Goal: Information Seeking & Learning: Learn about a topic

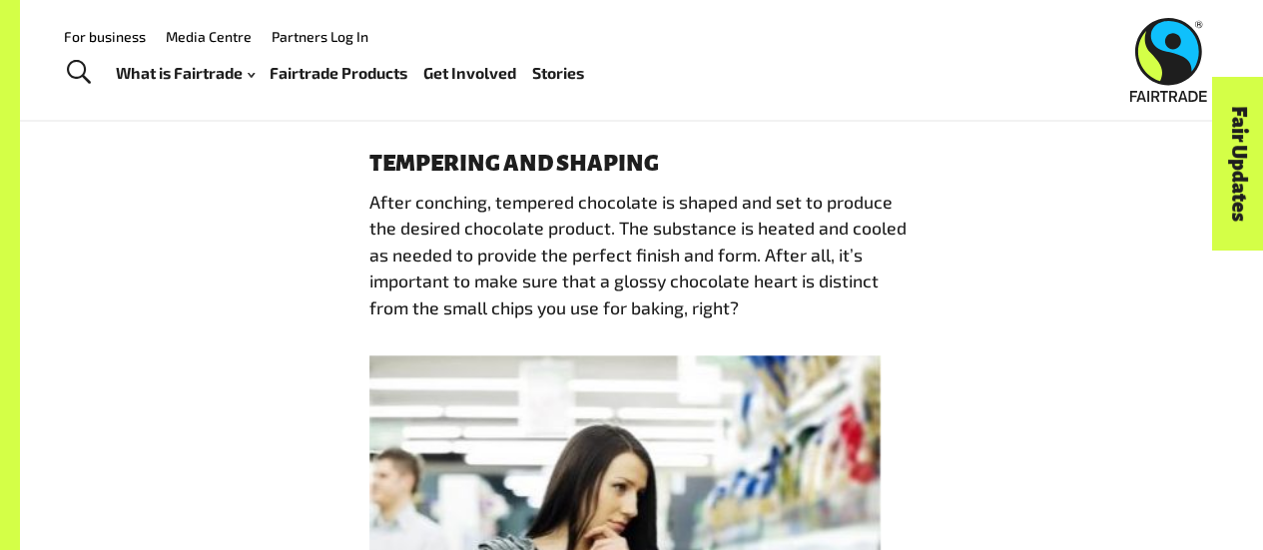
scroll to position [4646, 0]
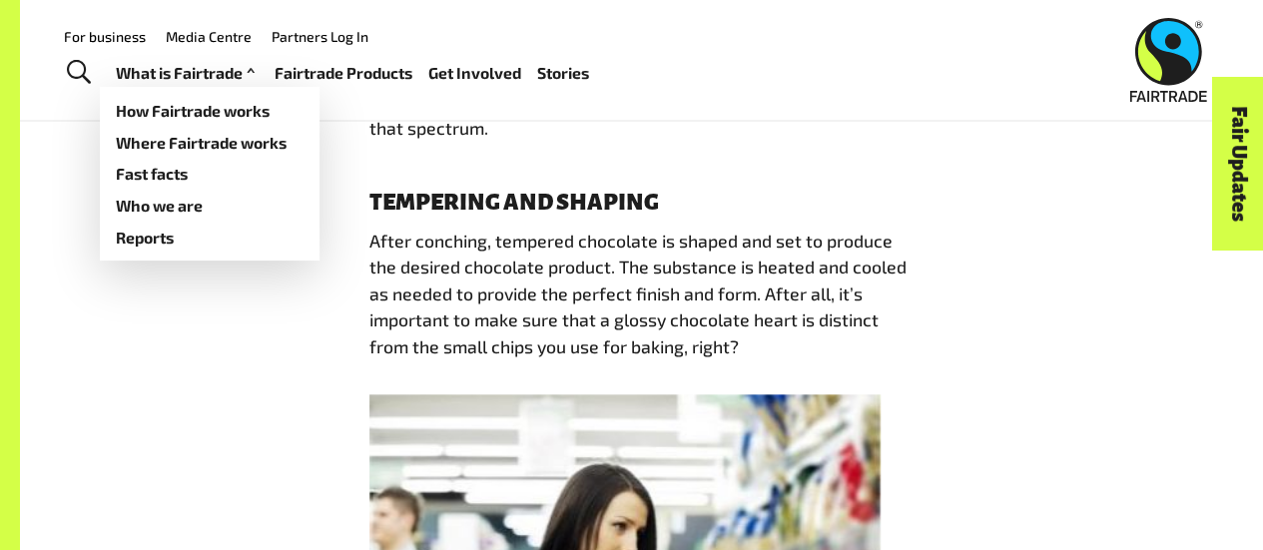
click at [228, 81] on link "What is Fairtrade" at bounding box center [188, 73] width 144 height 28
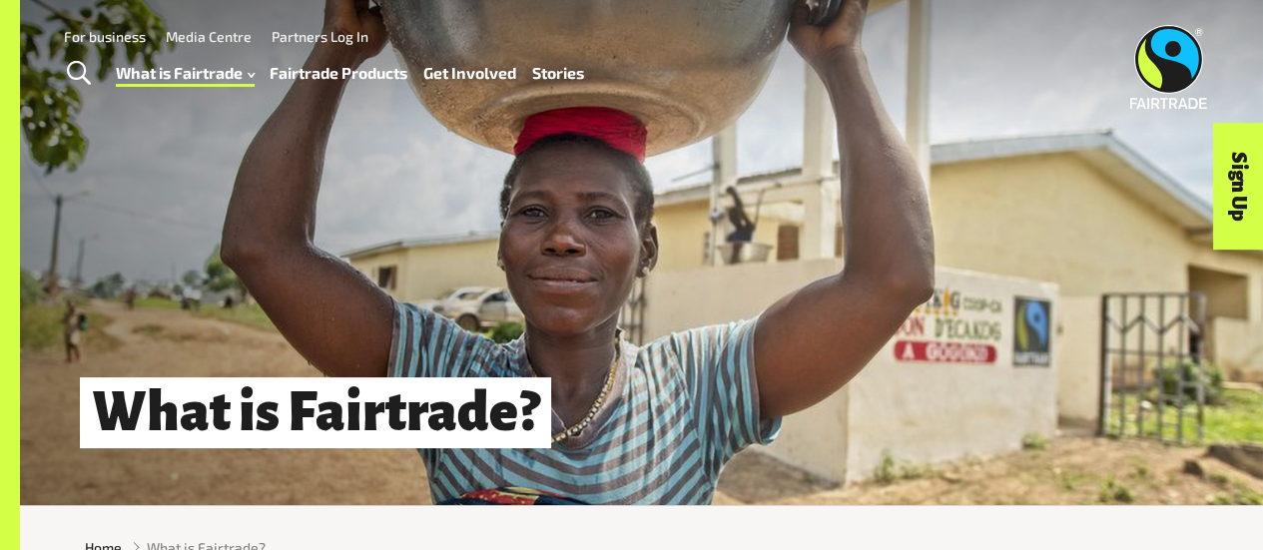
click at [338, 81] on link "Fairtrade Products" at bounding box center [338, 73] width 138 height 28
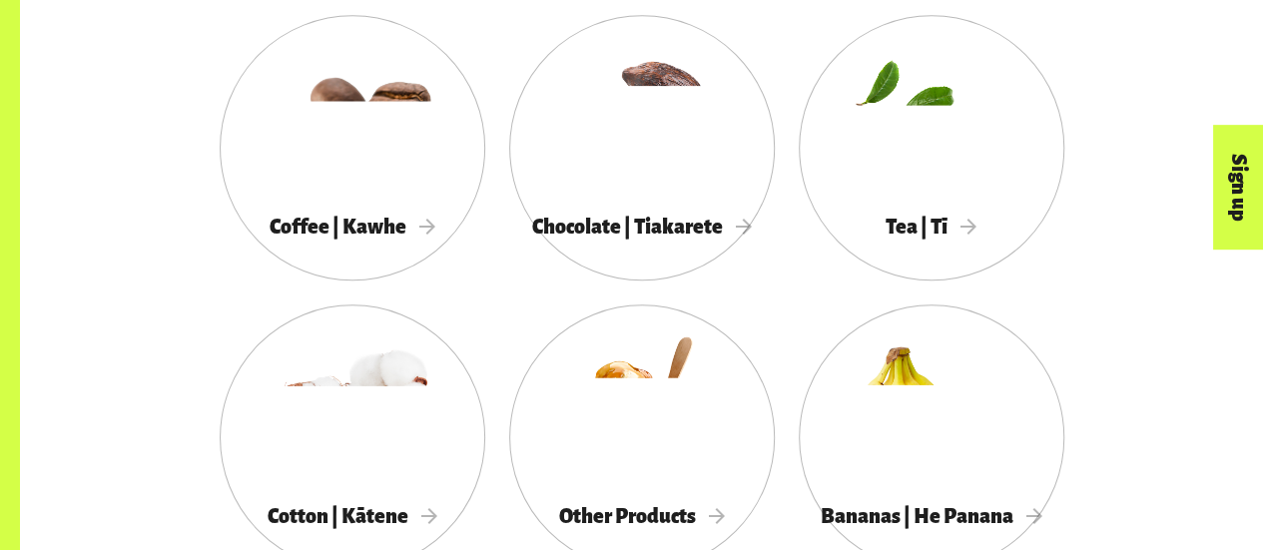
scroll to position [1194, 0]
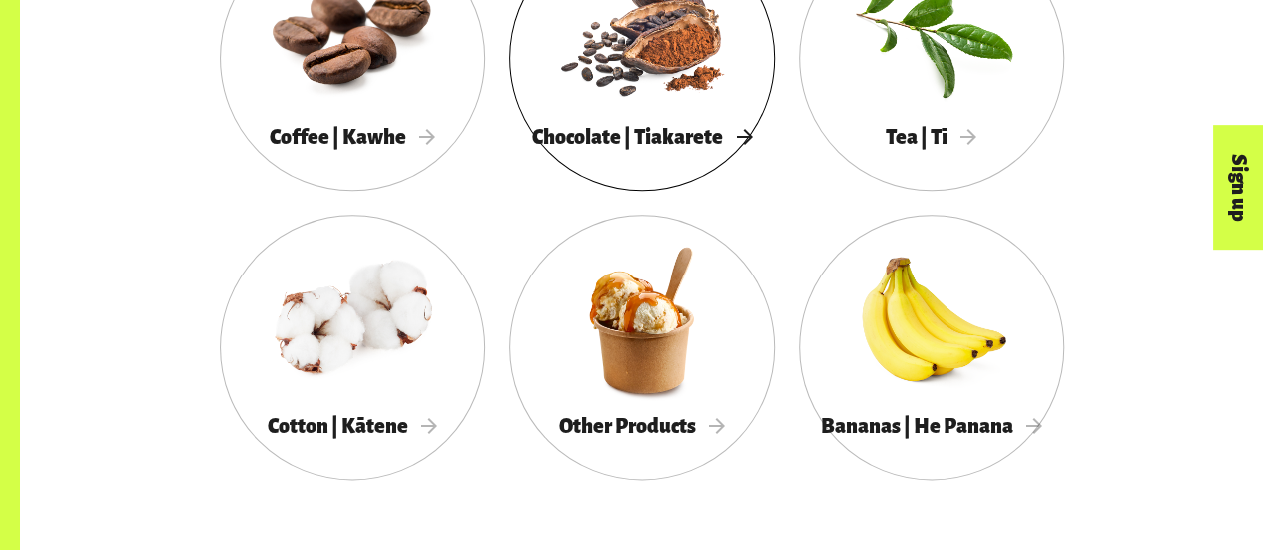
click at [631, 117] on div at bounding box center [641, 30] width 265 height 173
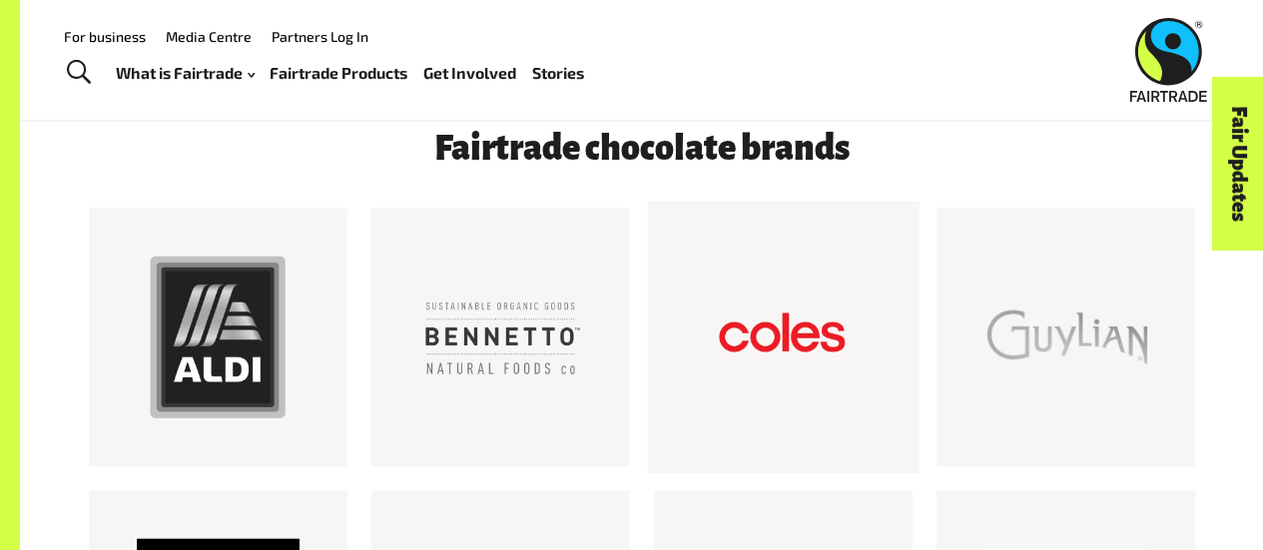
scroll to position [996, 0]
